Goal: Check status: Check status

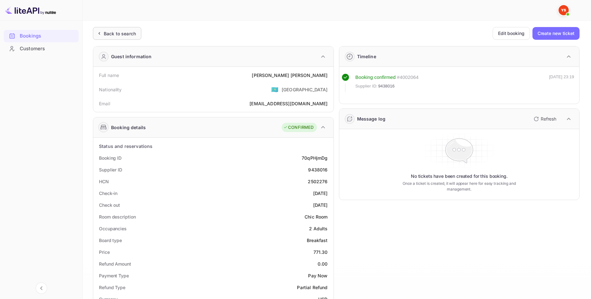
click at [108, 32] on div "Back to search" at bounding box center [120, 33] width 32 height 7
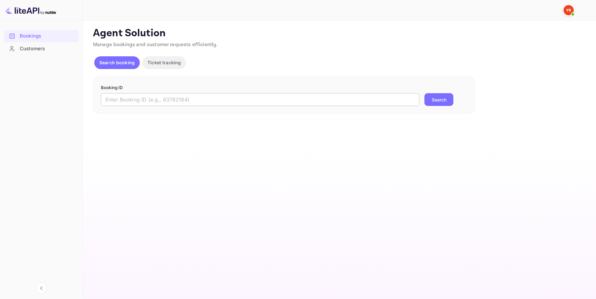
click at [402, 103] on input "text" at bounding box center [260, 99] width 318 height 13
paste input "9531899"
type input "9531899"
click at [434, 100] on button "Search" at bounding box center [438, 99] width 29 height 13
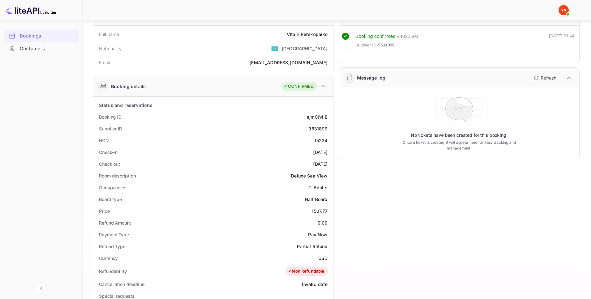
scroll to position [42, 0]
drag, startPoint x: 328, startPoint y: 209, endPoint x: 312, endPoint y: 208, distance: 15.9
click at [312, 208] on div "1507.77" at bounding box center [320, 210] width 16 height 7
copy div "1507.77"
